Goal: Task Accomplishment & Management: Use online tool/utility

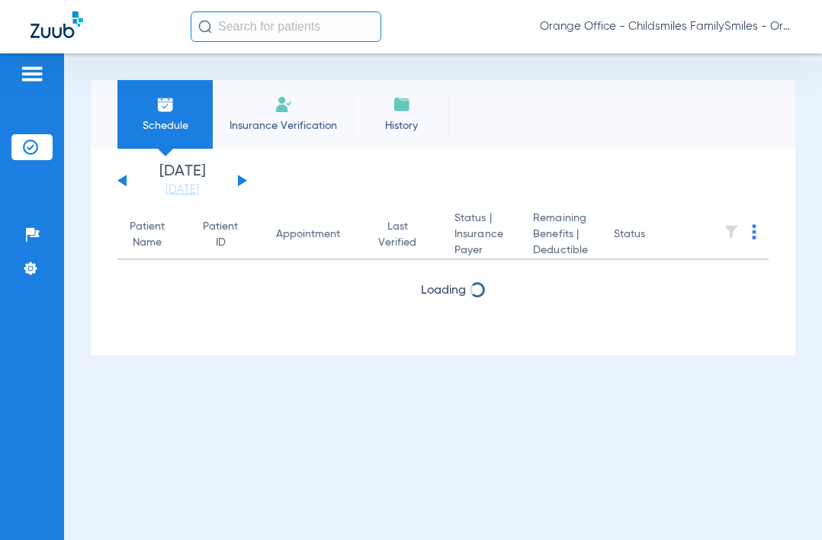
click at [245, 29] on input "text" at bounding box center [286, 26] width 191 height 30
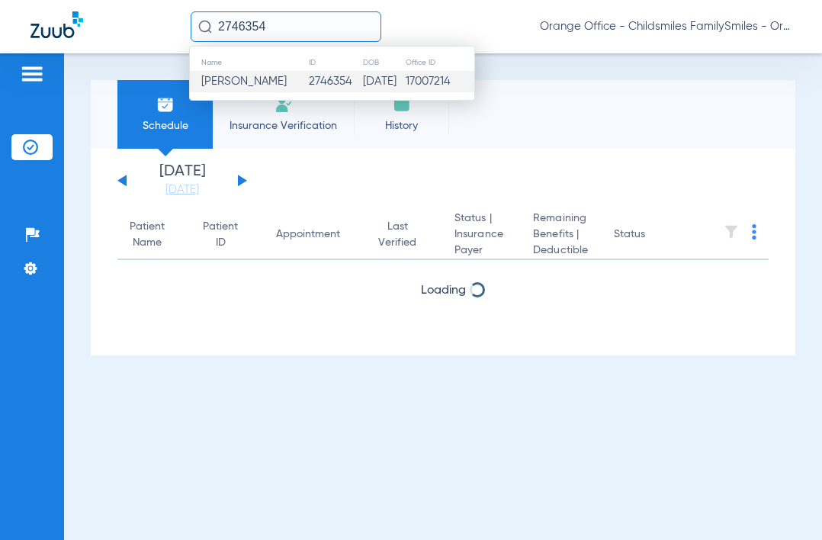
type input "2746354"
click at [236, 80] on span "[PERSON_NAME]" at bounding box center [243, 80] width 85 height 11
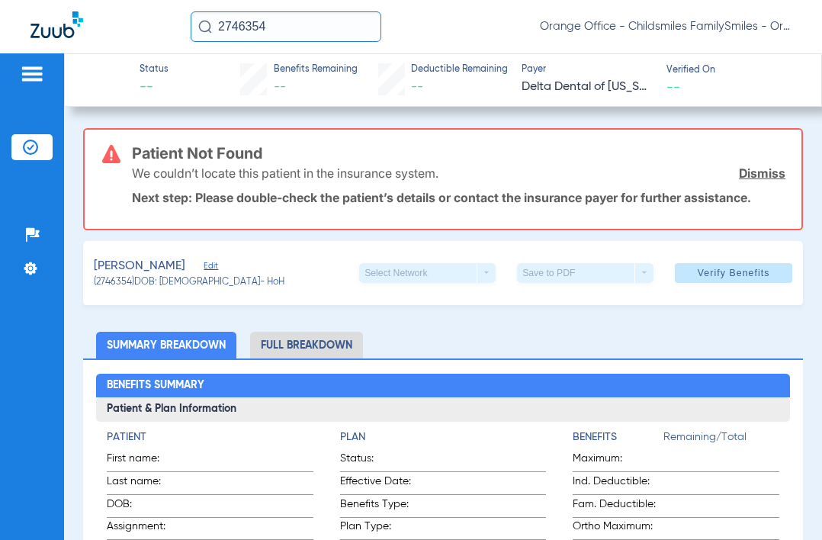
click at [296, 271] on div "[PERSON_NAME] (2746354) DOB: [DEMOGRAPHIC_DATA] - HoH Select Network arrow_drop…" at bounding box center [443, 273] width 720 height 64
click at [276, 265] on div "[PERSON_NAME] (2746354) DOB: [DEMOGRAPHIC_DATA] - HoH Select Network arrow_drop…" at bounding box center [443, 273] width 720 height 64
click at [273, 268] on div "[PERSON_NAME] (2746354) DOB: [DEMOGRAPHIC_DATA] - HoH Select Network arrow_drop…" at bounding box center [443, 273] width 720 height 64
click at [217, 268] on span "Edit" at bounding box center [211, 268] width 14 height 14
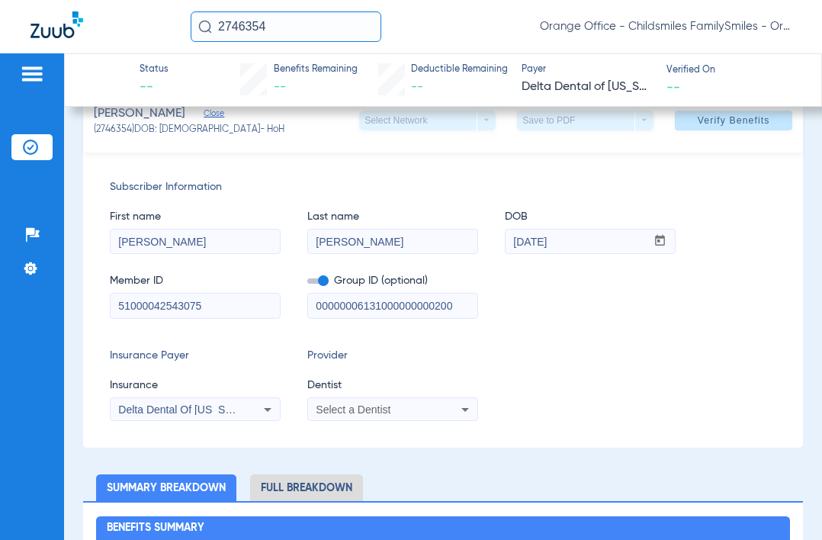
scroll to position [229, 0]
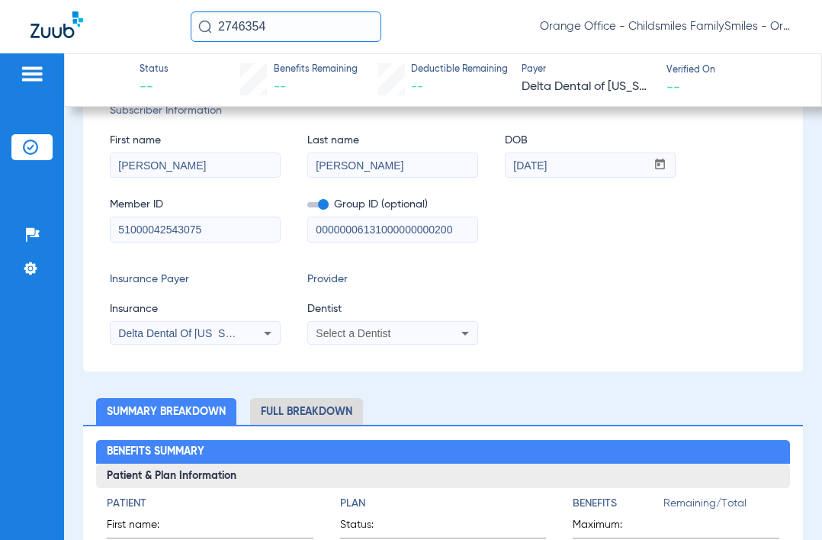
click at [354, 340] on div "Select a Dentist" at bounding box center [392, 333] width 169 height 18
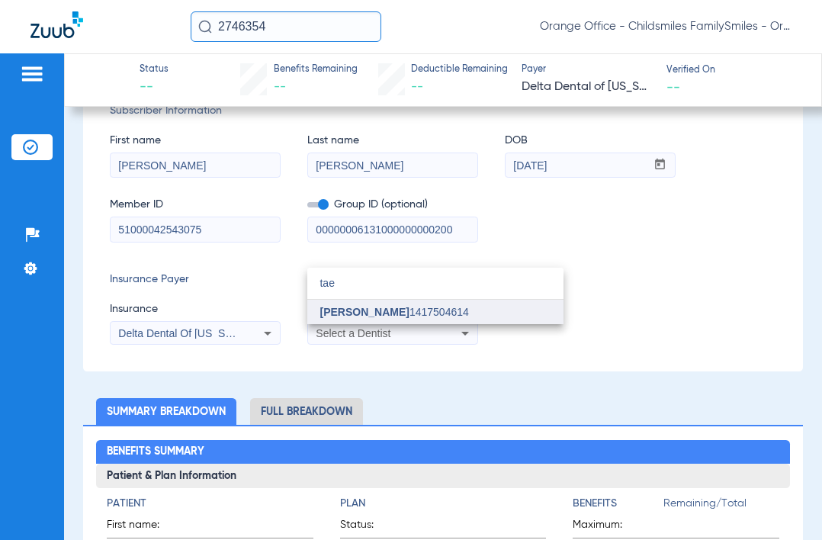
type input "tae"
click at [395, 308] on span "[PERSON_NAME] 1417504614" at bounding box center [393, 311] width 149 height 11
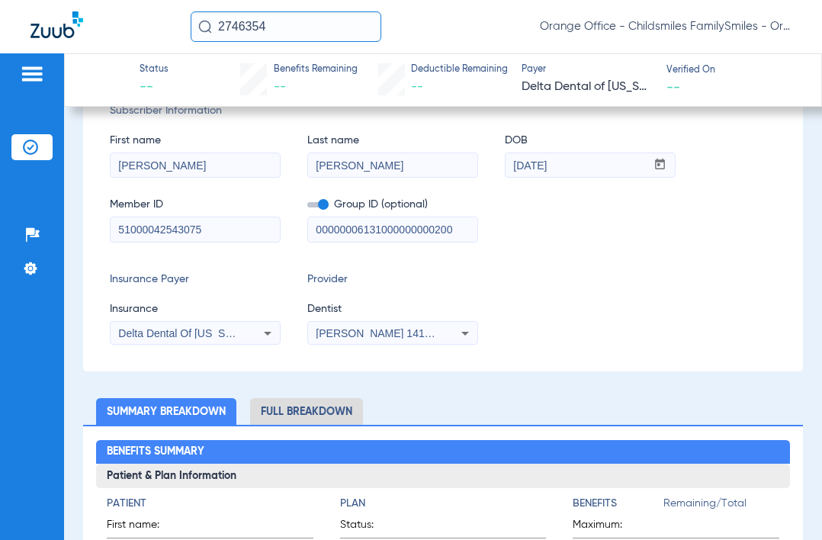
click at [431, 239] on input "00000006131000000000200" at bounding box center [392, 229] width 169 height 24
click at [458, 229] on input "00000006131000000000200" at bounding box center [392, 229] width 169 height 24
drag, startPoint x: 465, startPoint y: 233, endPoint x: 15, endPoint y: 217, distance: 450.1
click at [53, 221] on div "Patients Insurance Verification Setup Help Center Settings Status -- Benefits R…" at bounding box center [411, 323] width 822 height 540
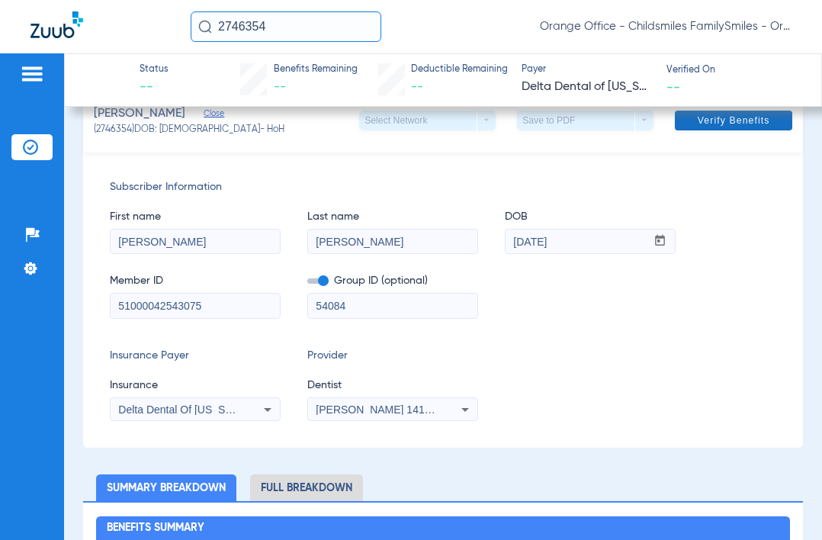
type input "54084"
click at [710, 120] on span "Verify Benefits" at bounding box center [734, 120] width 72 height 12
